Goal: Navigation & Orientation: Understand site structure

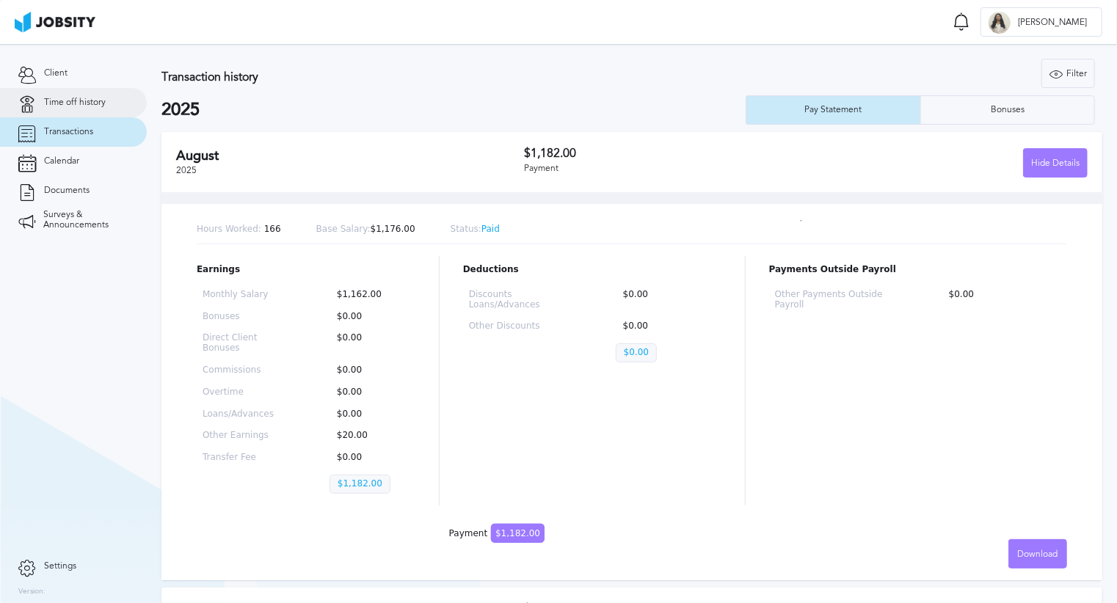
click at [68, 101] on span "Time off history" at bounding box center [75, 103] width 62 height 10
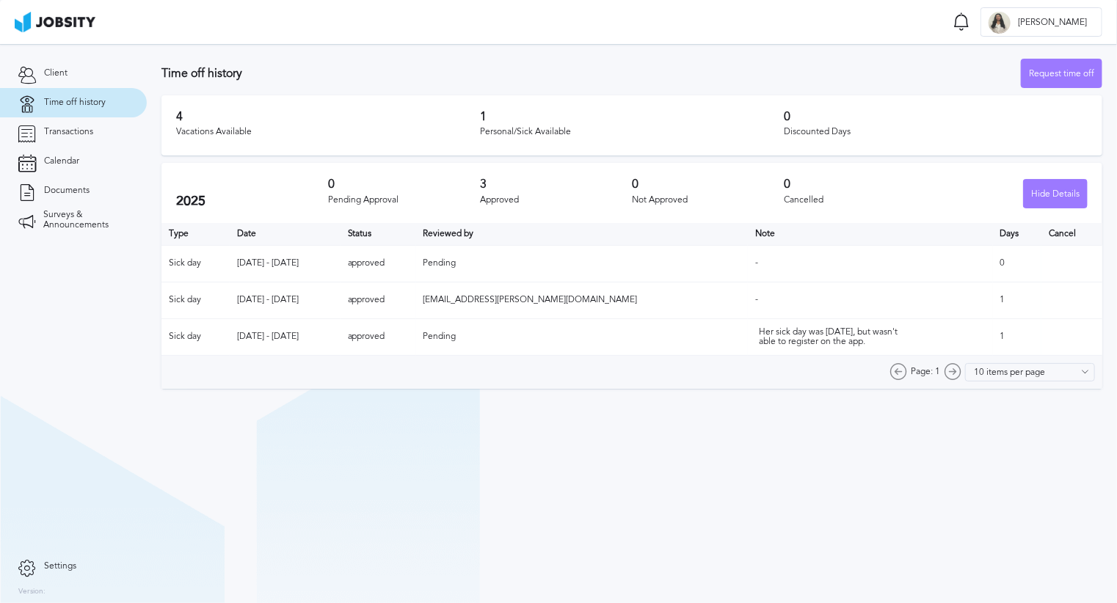
click at [96, 106] on span "Time off history" at bounding box center [75, 103] width 62 height 10
click at [76, 71] on link "Client" at bounding box center [73, 73] width 147 height 29
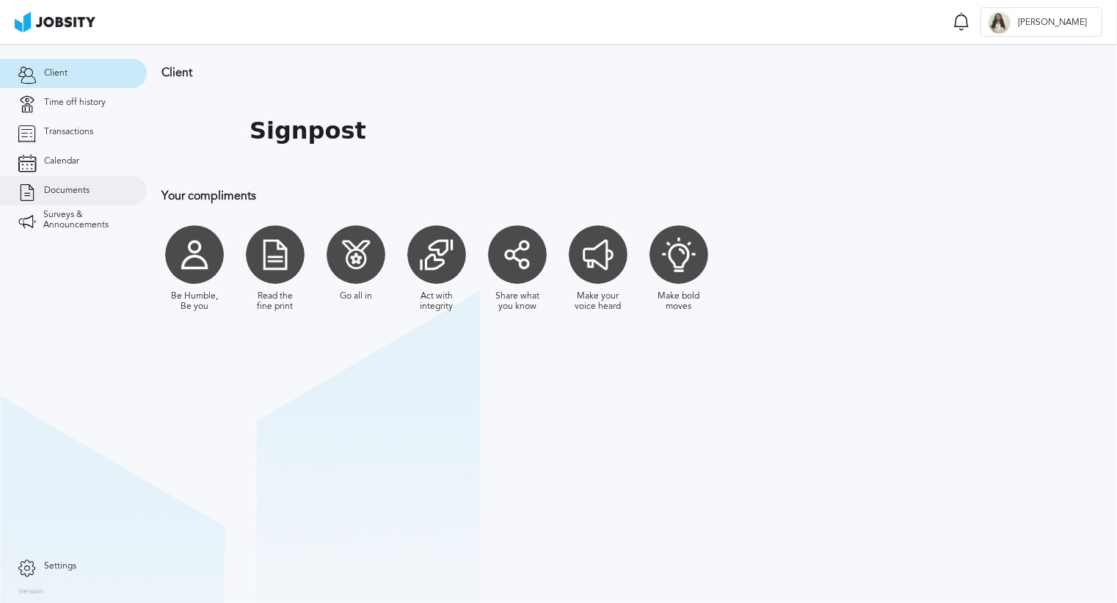
click at [62, 180] on link "Documents" at bounding box center [73, 190] width 147 height 29
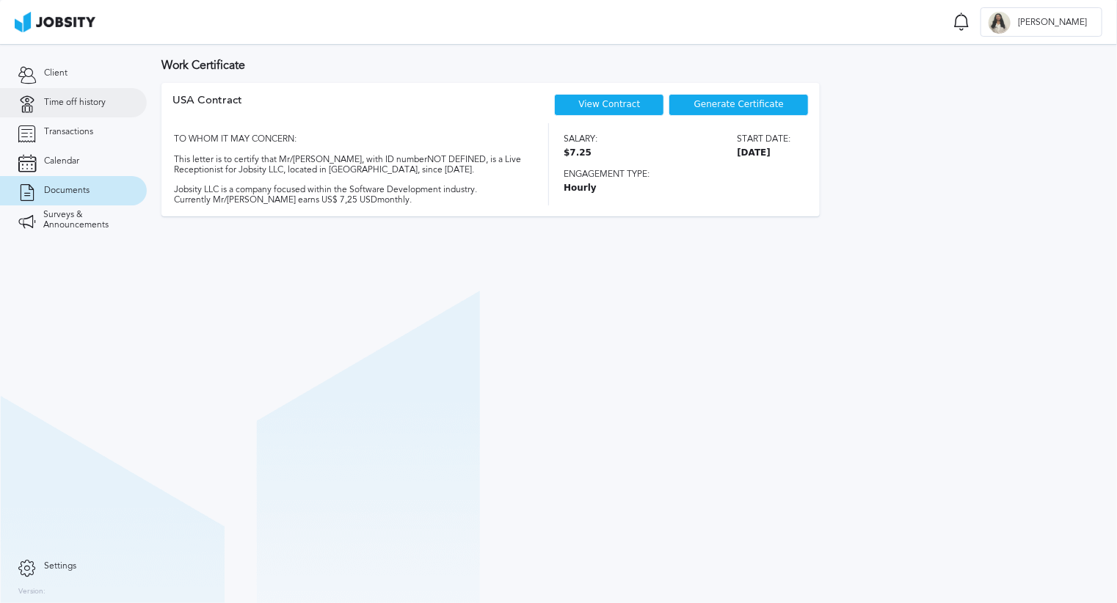
click at [75, 94] on link "Time off history" at bounding box center [73, 102] width 147 height 29
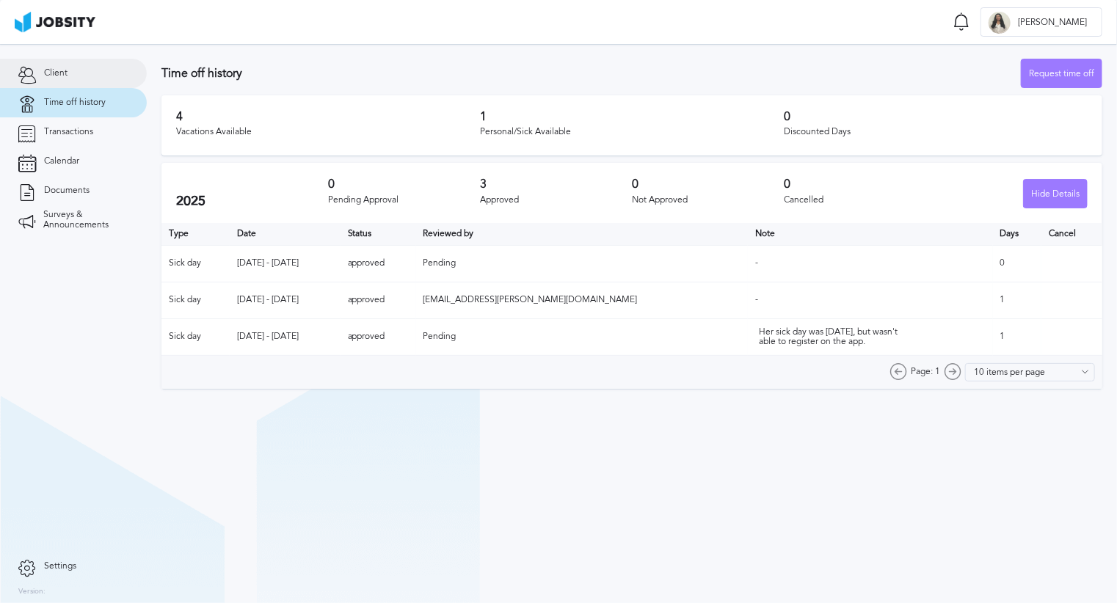
click at [65, 82] on link "Client" at bounding box center [73, 73] width 147 height 29
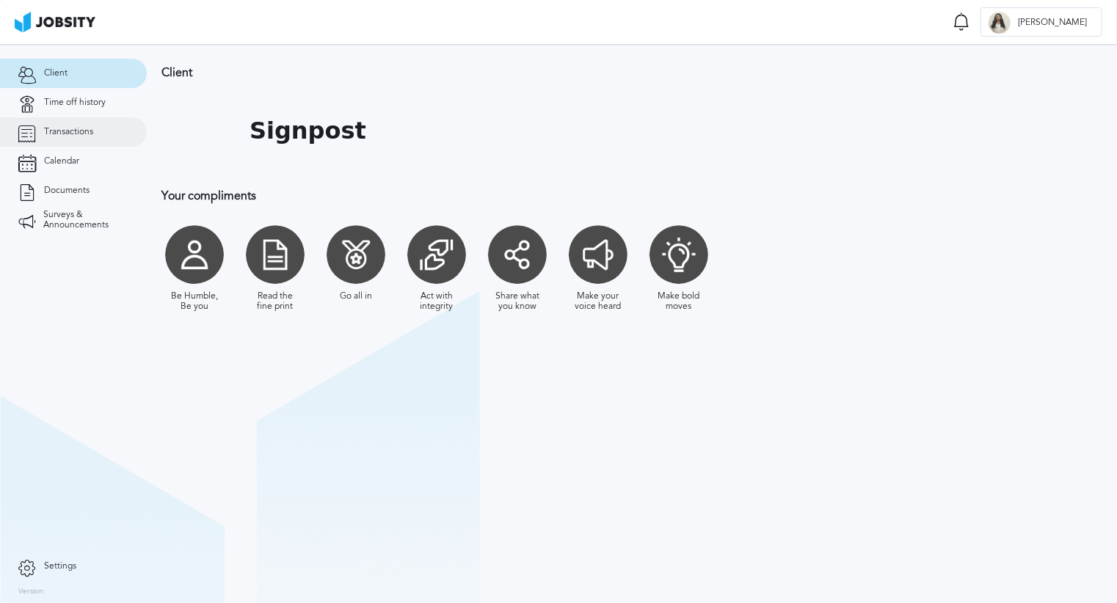
click at [65, 138] on link "Transactions" at bounding box center [73, 131] width 147 height 29
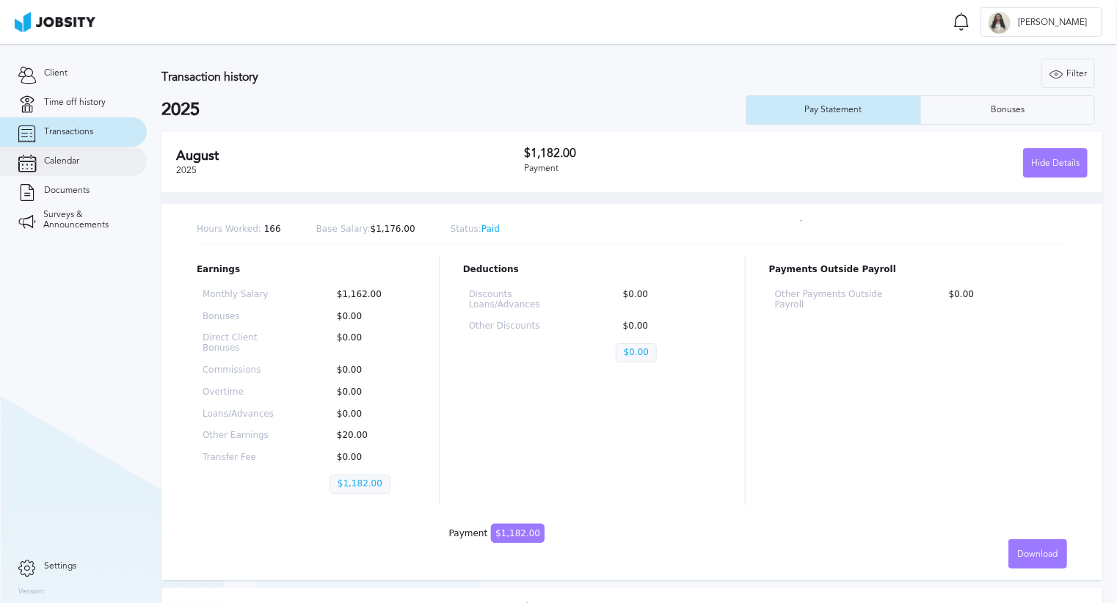
click at [73, 166] on span "Calendar" at bounding box center [61, 161] width 35 height 10
